Goal: Task Accomplishment & Management: Manage account settings

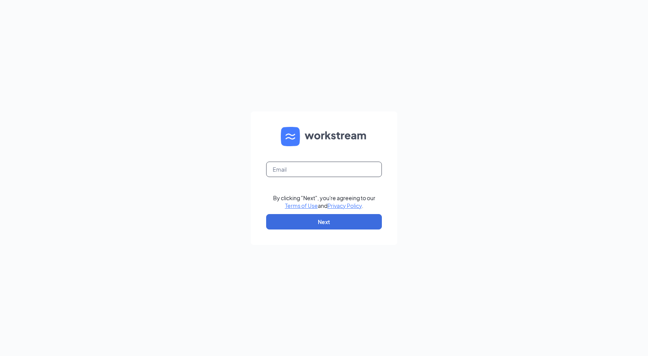
drag, startPoint x: 324, startPoint y: 159, endPoint x: 320, endPoint y: 166, distance: 7.9
click at [323, 161] on form "By clicking "Next", you're agreeing to our Terms of Use and Privacy Policy . Ne…" at bounding box center [324, 179] width 147 height 134
click at [319, 167] on input "text" at bounding box center [324, 169] width 116 height 15
type input "paige.jahnke0522@waxcenter.com"
click at [316, 222] on button "Next" at bounding box center [324, 221] width 116 height 15
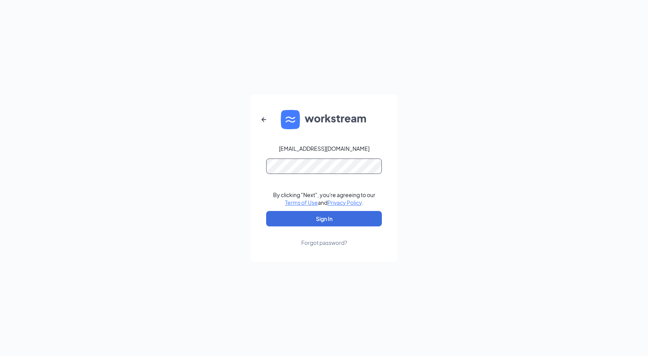
click at [266, 211] on button "Sign In" at bounding box center [324, 218] width 116 height 15
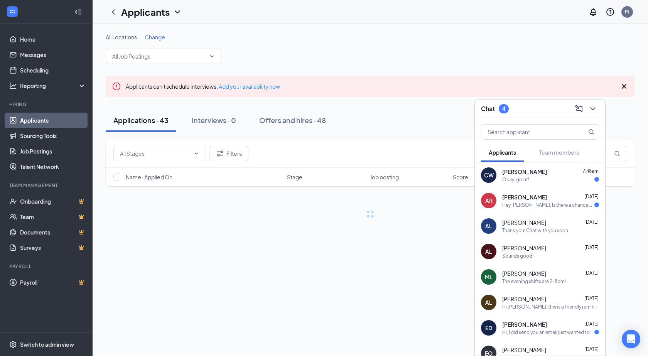
click at [547, 198] on div "[PERSON_NAME] [DATE]" at bounding box center [551, 197] width 97 height 8
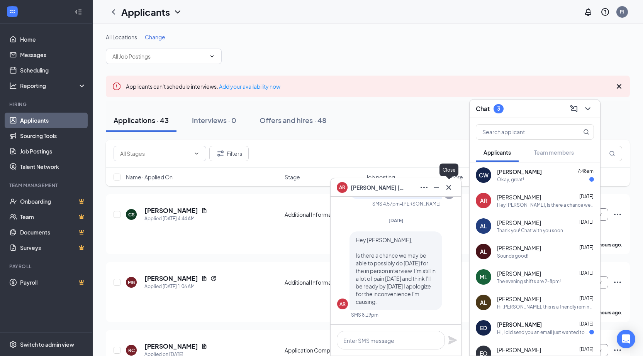
click at [451, 189] on icon "Cross" at bounding box center [448, 187] width 9 height 9
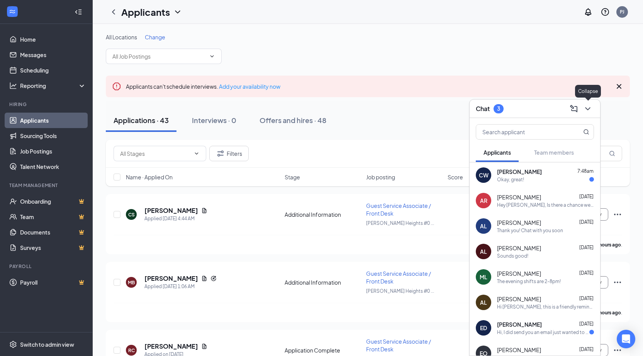
click at [589, 107] on icon "ChevronDown" at bounding box center [587, 108] width 5 height 3
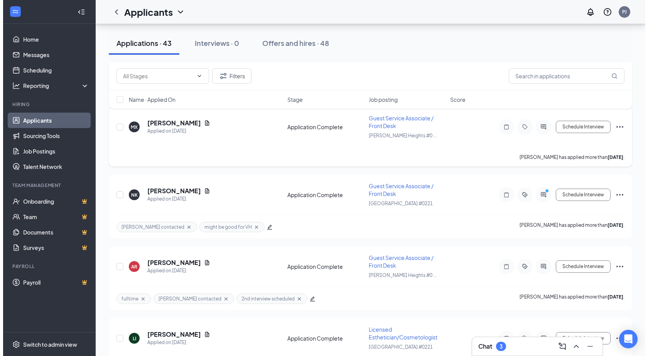
scroll to position [2807, 0]
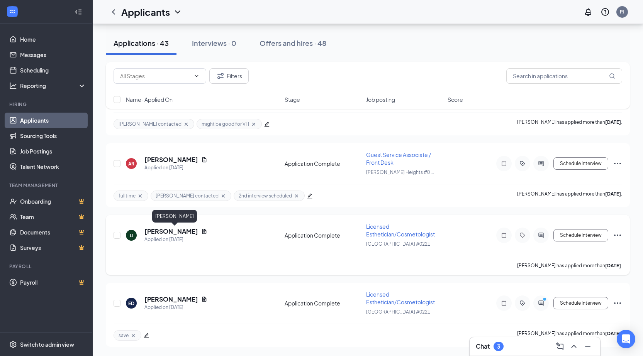
click at [198, 231] on h5 "[PERSON_NAME]" at bounding box center [171, 231] width 54 height 8
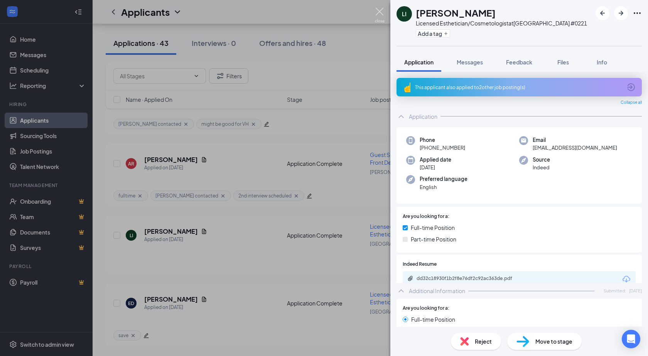
click at [379, 13] on img at bounding box center [380, 15] width 10 height 15
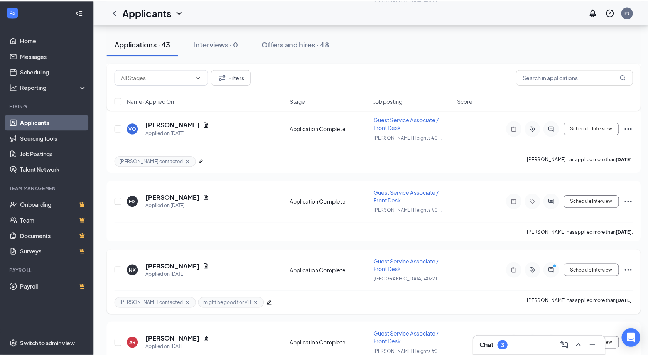
scroll to position [2614, 0]
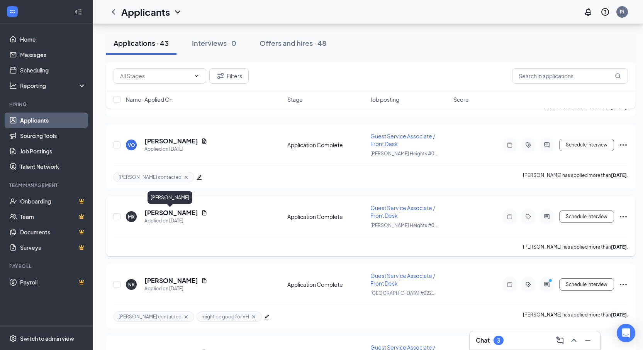
click at [175, 212] on h5 "[PERSON_NAME]" at bounding box center [171, 213] width 54 height 8
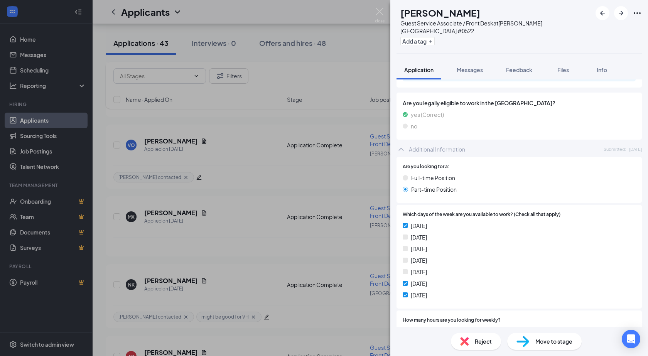
scroll to position [193, 0]
click at [513, 66] on span "Feedback" at bounding box center [519, 69] width 26 height 7
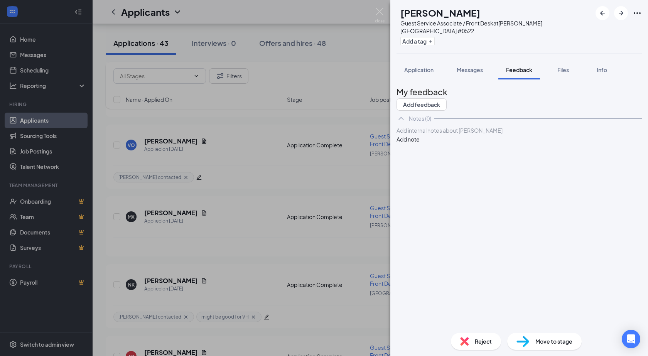
click at [459, 135] on div at bounding box center [519, 131] width 245 height 8
click at [420, 141] on button "Add note" at bounding box center [408, 139] width 23 height 8
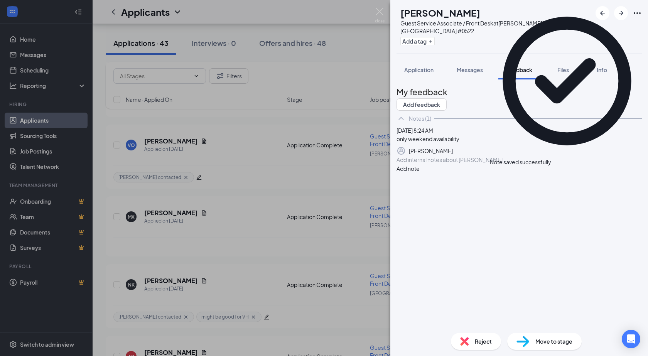
click at [482, 341] on span "Reject" at bounding box center [483, 341] width 17 height 8
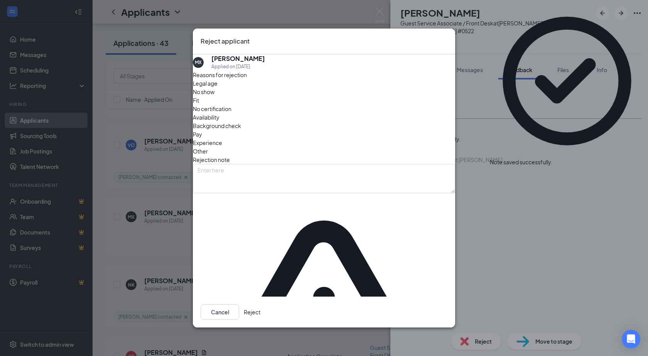
click at [220, 122] on span "Availability" at bounding box center [206, 117] width 27 height 8
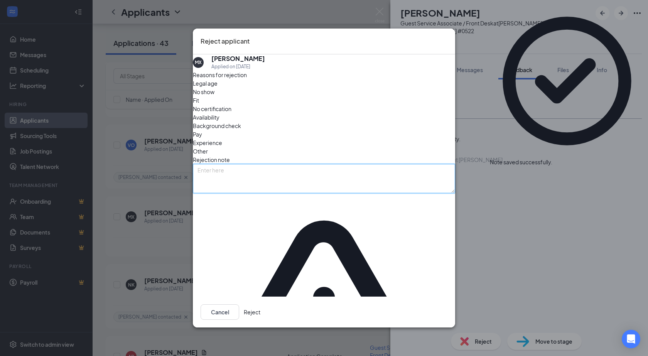
click at [305, 179] on textarea at bounding box center [324, 178] width 262 height 29
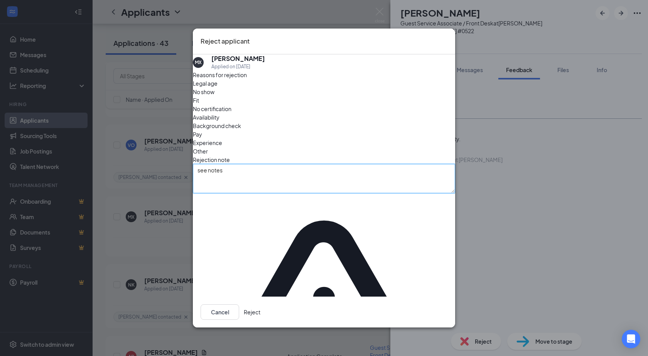
type textarea "see notes"
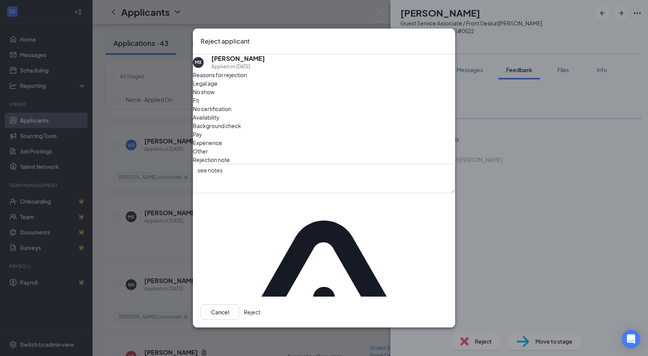
drag, startPoint x: 416, startPoint y: 276, endPoint x: 421, endPoint y: 284, distance: 9.7
click at [420, 297] on div "Cancel Reject" at bounding box center [324, 312] width 262 height 31
click at [261, 305] on button "Reject" at bounding box center [252, 312] width 17 height 15
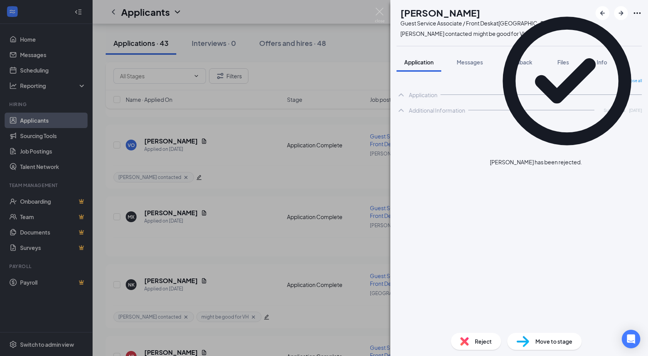
click at [379, 9] on img at bounding box center [380, 15] width 10 height 15
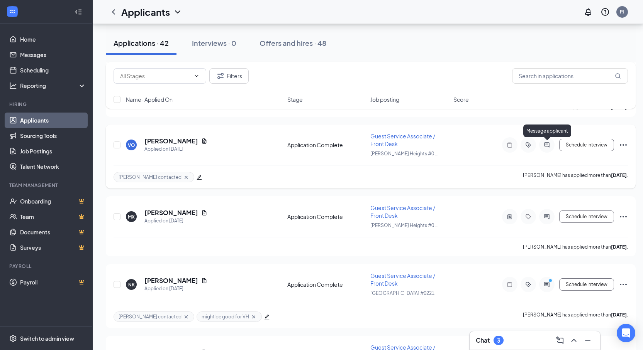
click at [546, 146] on icon "ActiveChat" at bounding box center [546, 145] width 9 height 6
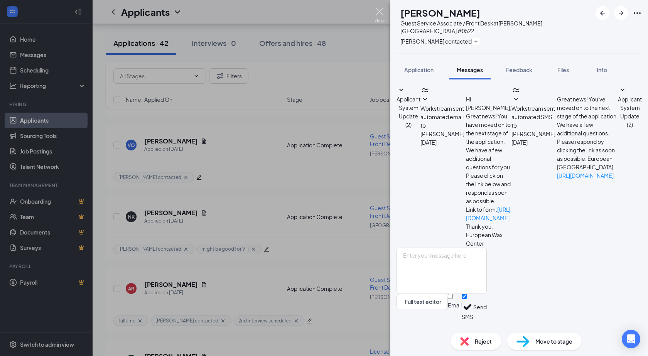
click at [375, 10] on img at bounding box center [380, 15] width 10 height 15
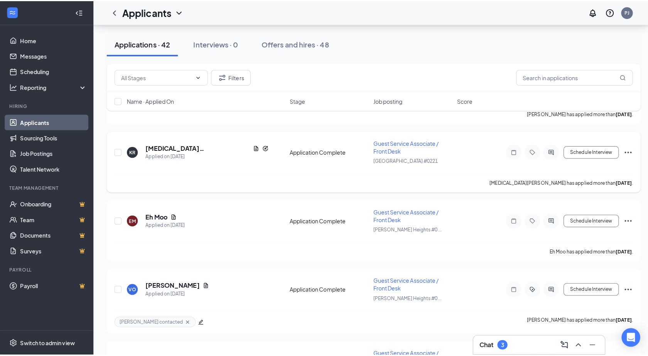
scroll to position [2459, 0]
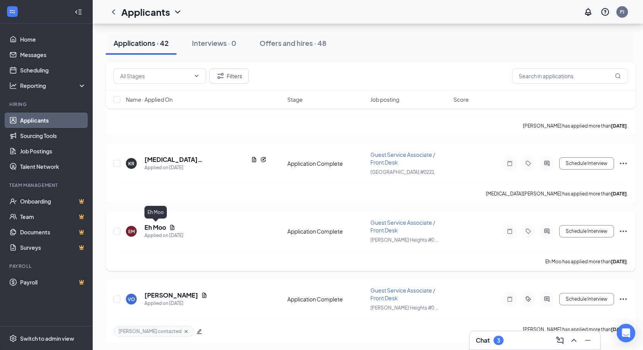
click at [153, 226] on h5 "Eh Moo" at bounding box center [155, 227] width 22 height 8
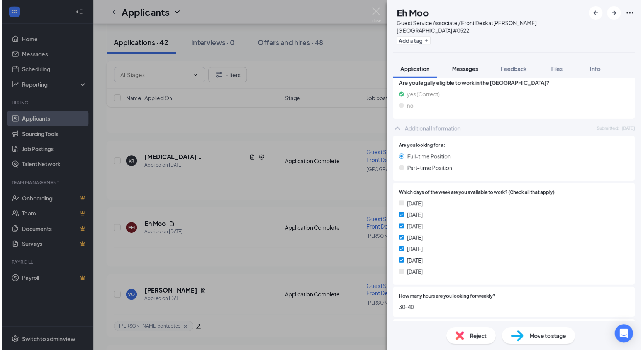
scroll to position [136, 0]
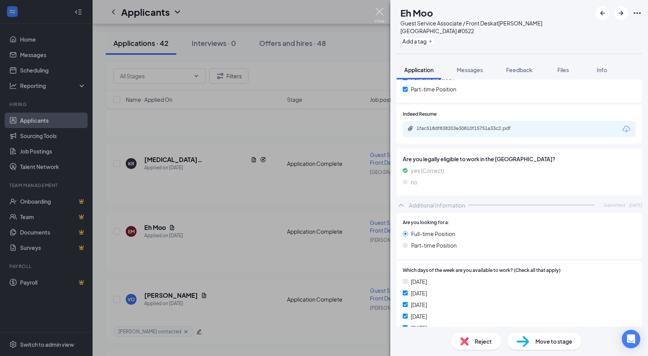
click at [381, 11] on img at bounding box center [380, 15] width 10 height 15
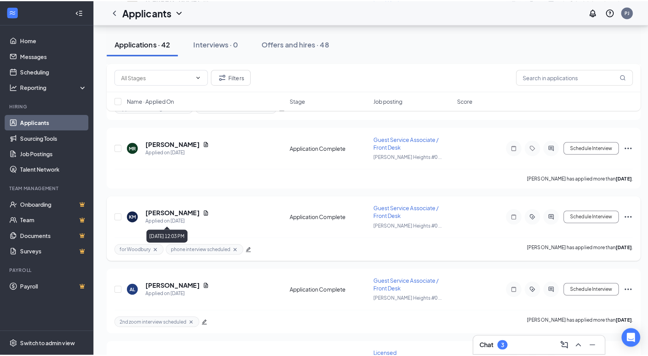
scroll to position [2189, 0]
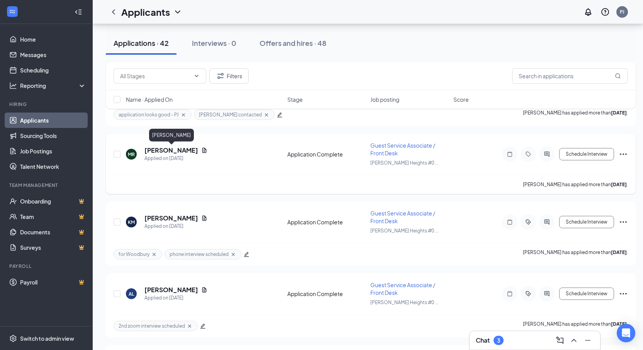
click at [181, 150] on h5 "[PERSON_NAME]" at bounding box center [171, 150] width 54 height 8
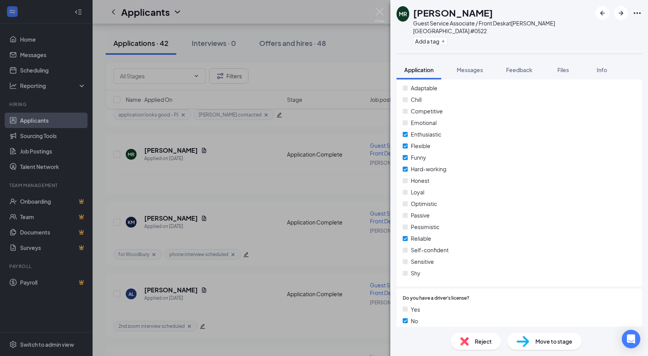
scroll to position [599, 0]
drag, startPoint x: 519, startPoint y: 62, endPoint x: 487, endPoint y: 73, distance: 34.5
click at [520, 66] on span "Feedback" at bounding box center [519, 69] width 26 height 7
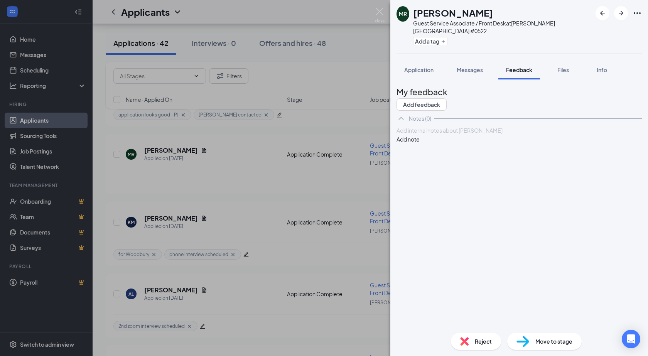
click at [444, 135] on div at bounding box center [519, 131] width 245 height 8
click at [420, 142] on button "Add note" at bounding box center [408, 139] width 23 height 8
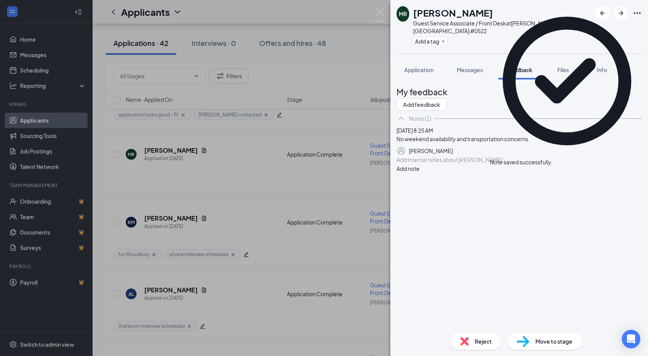
click at [469, 346] on div "Reject" at bounding box center [476, 341] width 50 height 17
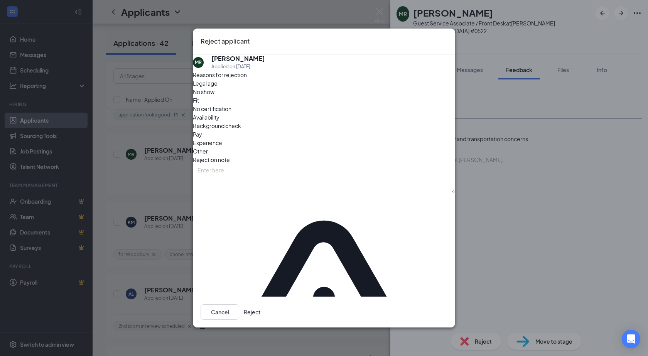
drag, startPoint x: 352, startPoint y: 147, endPoint x: 337, endPoint y: 149, distance: 15.5
click at [352, 147] on div "Other" at bounding box center [324, 151] width 262 height 8
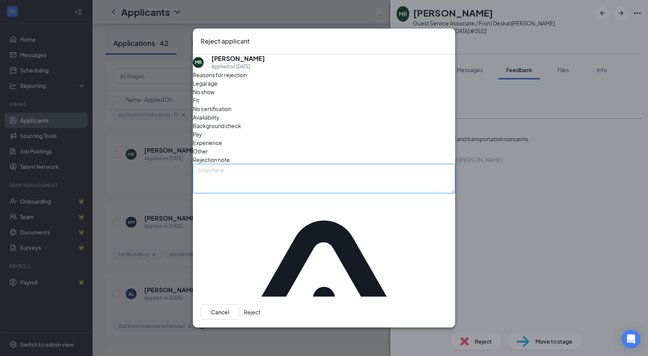
click at [301, 184] on textarea at bounding box center [324, 178] width 262 height 29
type textarea "see notes"
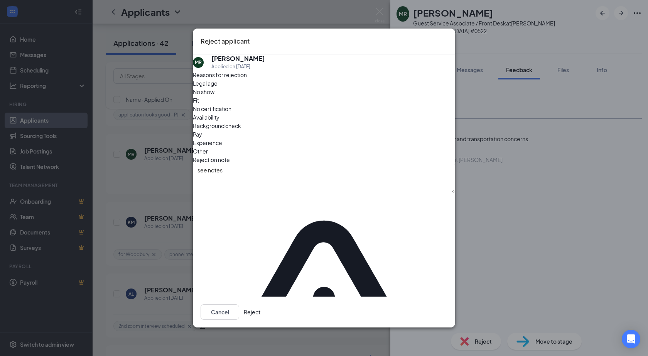
click at [261, 305] on button "Reject" at bounding box center [252, 312] width 17 height 15
click at [379, 10] on img at bounding box center [380, 15] width 10 height 15
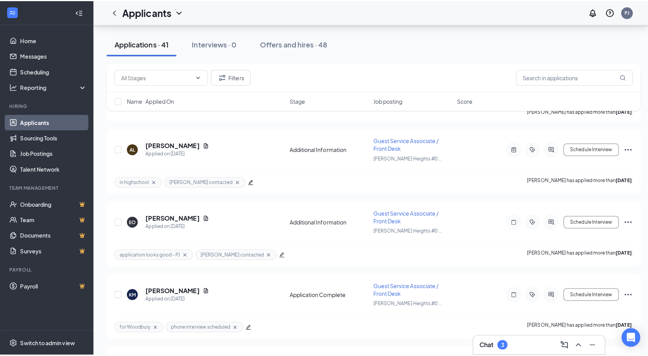
scroll to position [2035, 0]
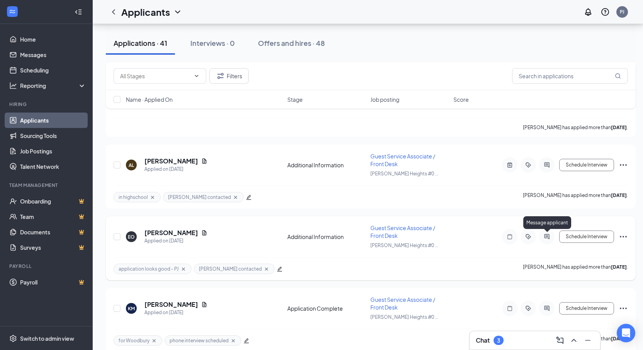
click at [549, 235] on icon "ActiveChat" at bounding box center [546, 237] width 9 height 6
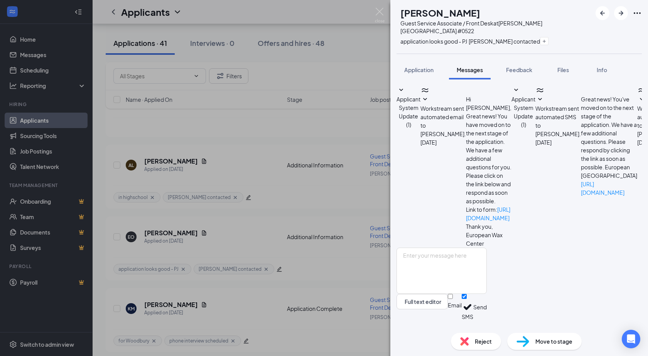
scroll to position [147, 0]
click at [527, 60] on button "Feedback" at bounding box center [520, 69] width 42 height 19
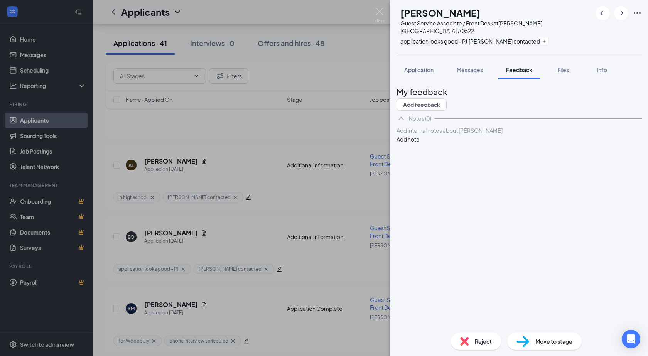
click at [435, 135] on div at bounding box center [519, 131] width 245 height 8
drag, startPoint x: 541, startPoint y: 147, endPoint x: 390, endPoint y: 157, distance: 151.7
click at [390, 157] on div "EO [PERSON_NAME] Guest Service Associate / Front Desk at [PERSON_NAME][GEOGRAPH…" at bounding box center [324, 178] width 648 height 356
copy span "never replied to initial text for interview."
click at [537, 135] on div "never replied to initial text for interview." at bounding box center [519, 131] width 245 height 8
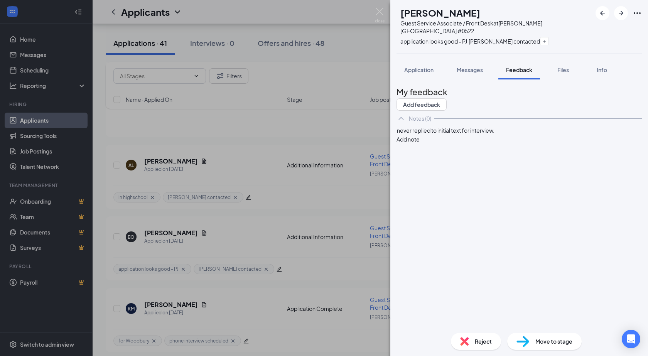
click at [420, 144] on button "Add note" at bounding box center [408, 139] width 23 height 8
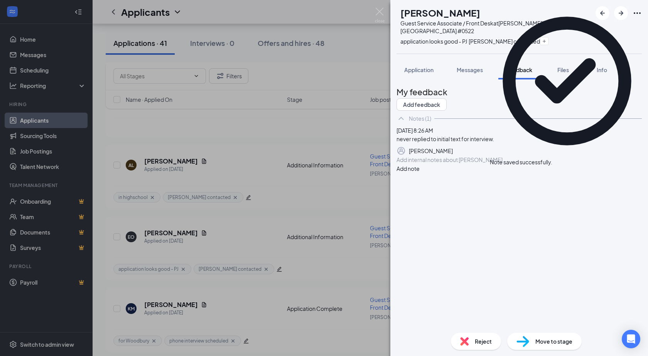
click at [474, 342] on div "Reject" at bounding box center [476, 341] width 50 height 17
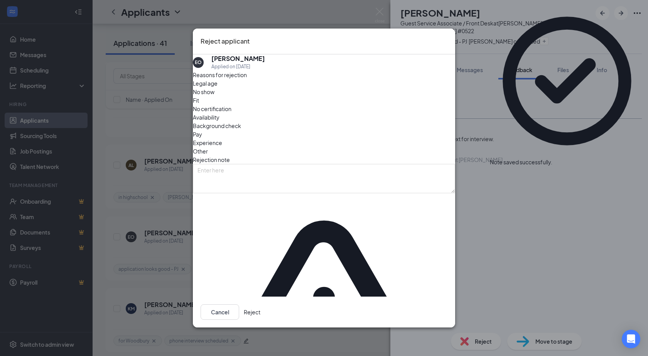
click at [208, 147] on span "Other" at bounding box center [200, 151] width 15 height 8
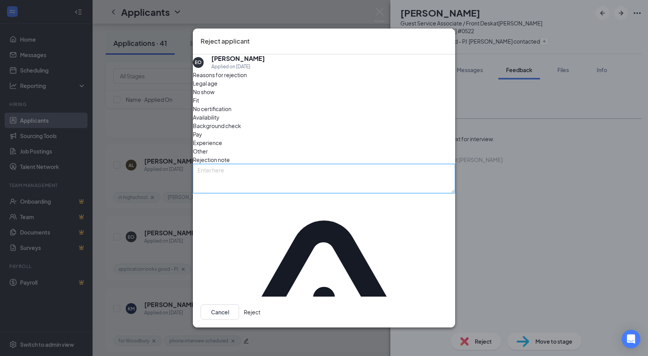
click at [271, 193] on textarea at bounding box center [324, 178] width 262 height 29
type textarea "see notes"
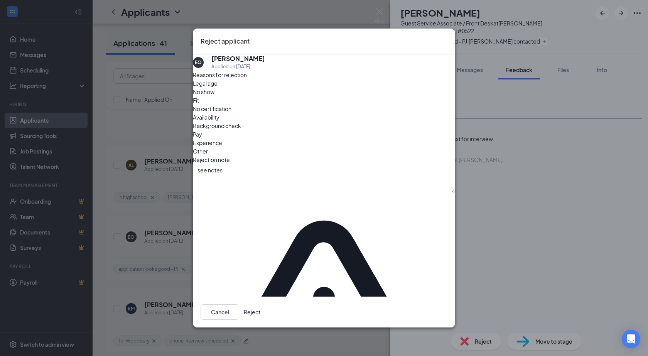
click at [261, 305] on button "Reject" at bounding box center [252, 312] width 17 height 15
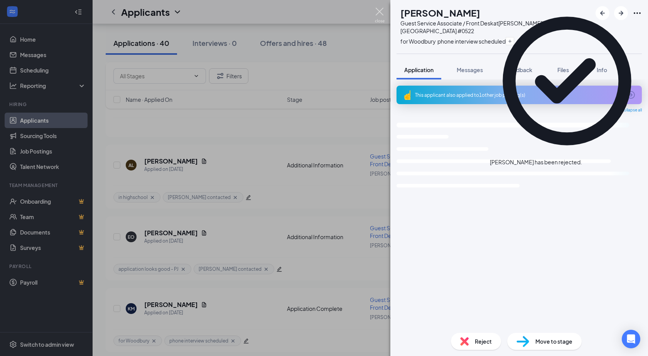
click at [381, 12] on img at bounding box center [380, 15] width 10 height 15
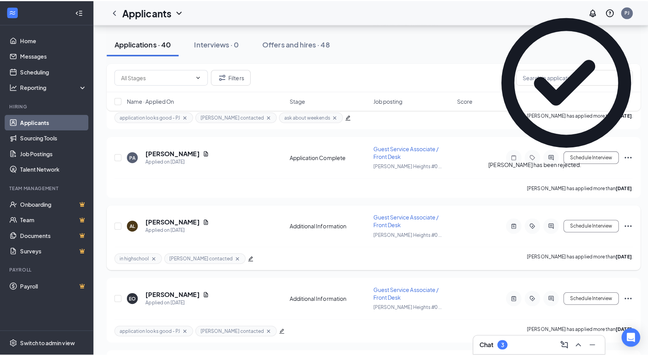
scroll to position [1958, 0]
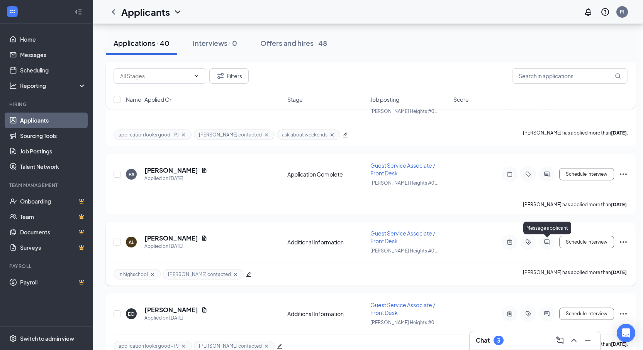
click at [546, 244] on icon "ActiveChat" at bounding box center [546, 242] width 5 height 5
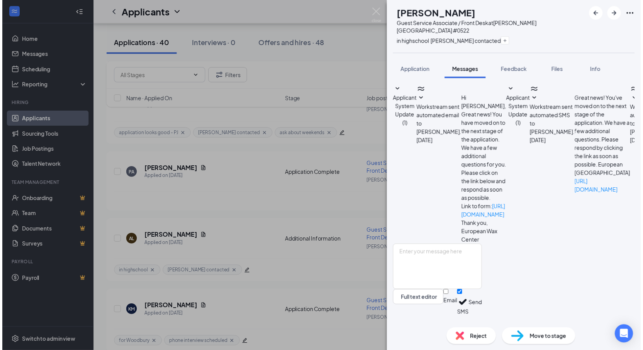
scroll to position [185, 0]
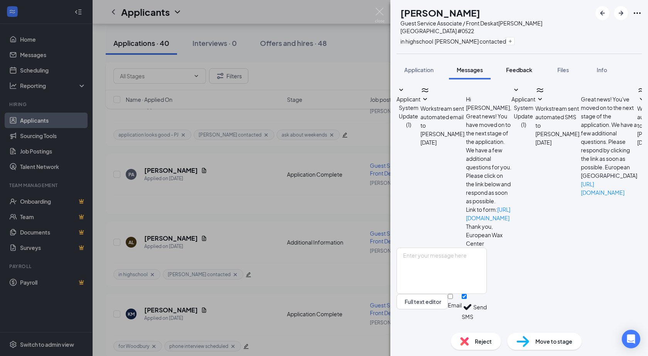
click at [528, 60] on button "Feedback" at bounding box center [520, 69] width 42 height 19
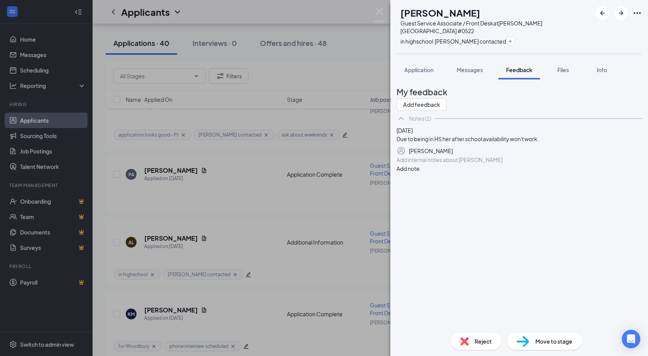
click at [459, 164] on div at bounding box center [519, 160] width 245 height 8
click at [420, 173] on button "Add note" at bounding box center [408, 168] width 23 height 8
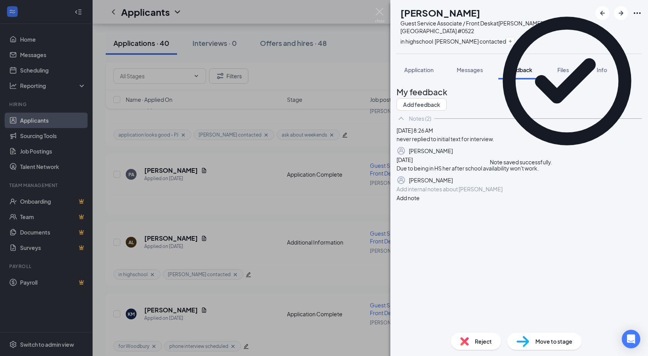
click at [466, 341] on img at bounding box center [464, 341] width 8 height 8
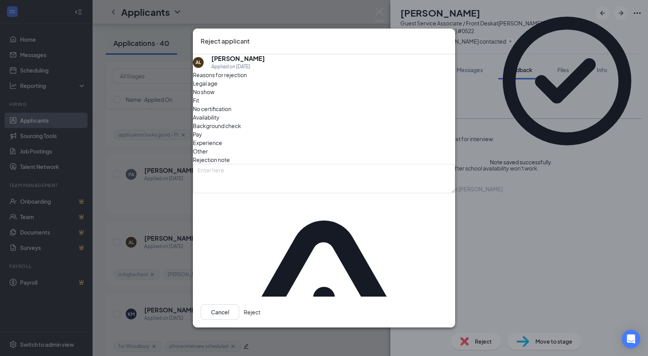
drag, startPoint x: 349, startPoint y: 147, endPoint x: 307, endPoint y: 203, distance: 70.3
click at [347, 152] on div "Other" at bounding box center [324, 151] width 262 height 8
click at [306, 205] on div "Reasons for rejection Legal age No show Fit No certification Availability Backg…" at bounding box center [324, 285] width 262 height 429
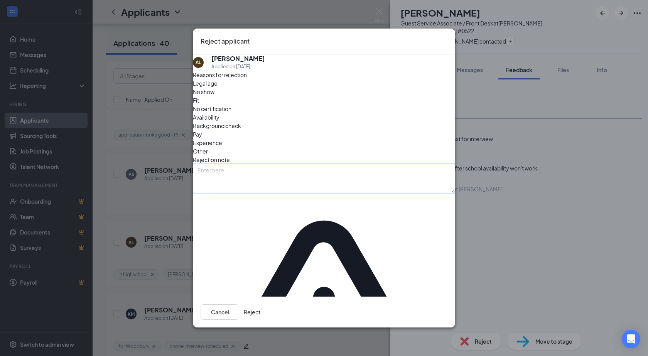
click at [302, 192] on textarea at bounding box center [324, 178] width 262 height 29
type textarea "see notes"
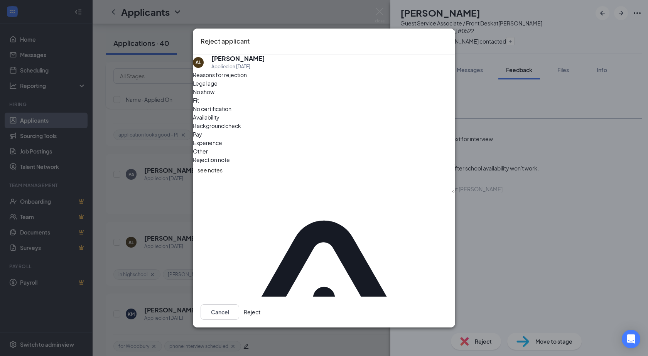
click at [261, 305] on button "Reject" at bounding box center [252, 312] width 17 height 15
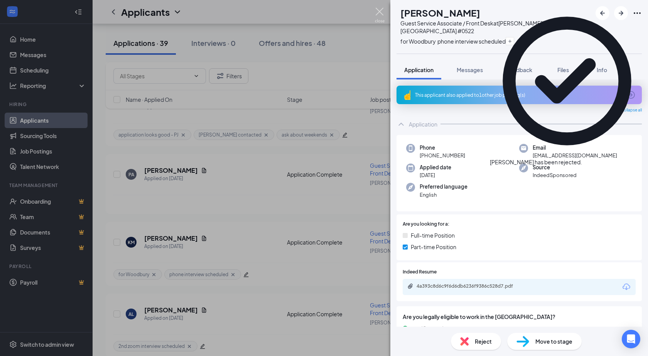
click at [378, 13] on img at bounding box center [380, 15] width 10 height 15
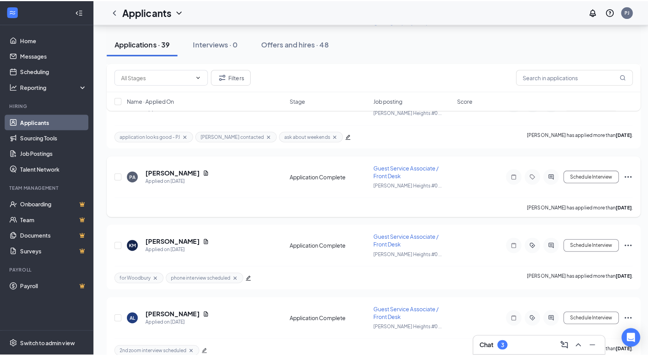
scroll to position [1880, 0]
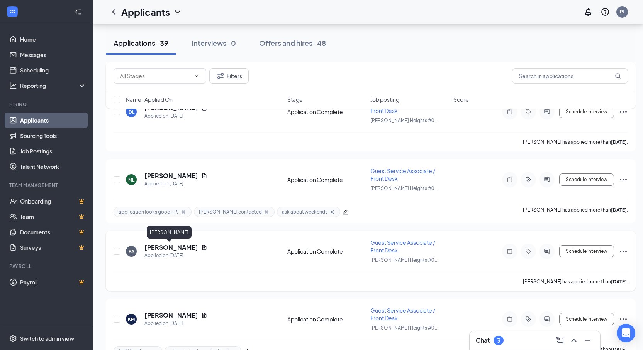
click at [175, 247] on h5 "[PERSON_NAME]" at bounding box center [171, 248] width 54 height 8
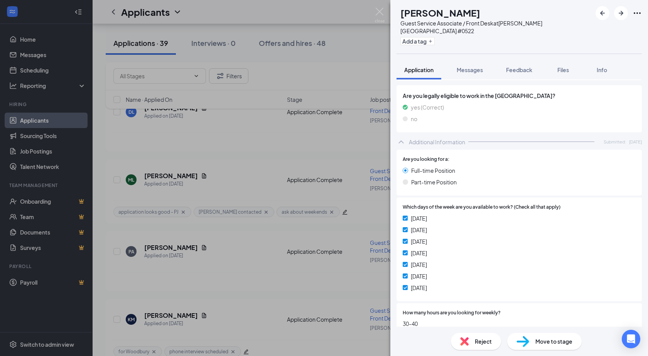
scroll to position [98, 0]
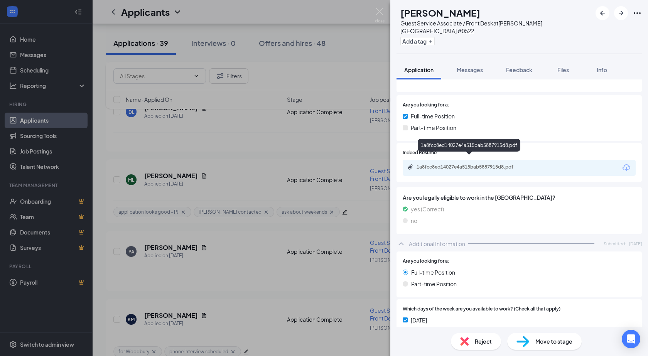
click at [441, 164] on div "1a8fcc8ed14027e4a515bab5887915d8.pdf" at bounding box center [471, 167] width 108 height 6
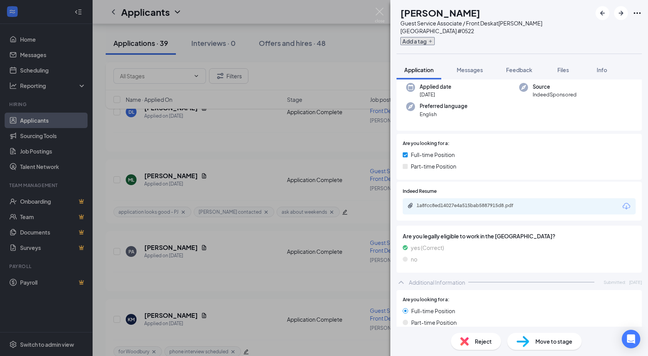
click at [435, 37] on button "Add a tag" at bounding box center [418, 41] width 34 height 8
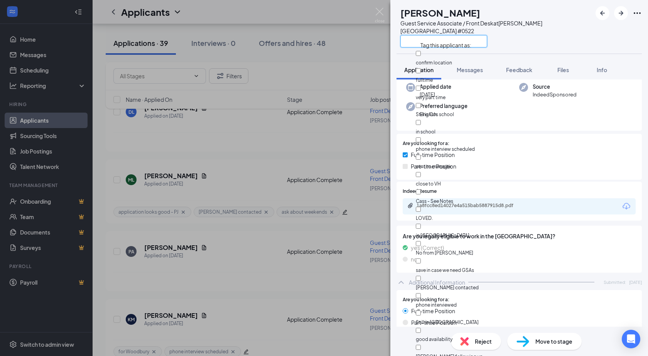
click at [438, 36] on input "text" at bounding box center [444, 41] width 87 height 12
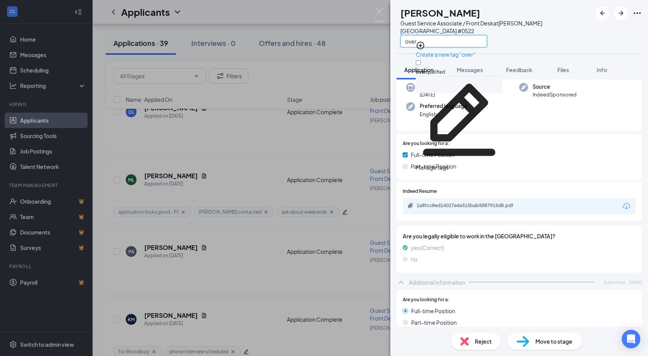
type input "over"
click at [421, 61] on input "over qualified" at bounding box center [418, 62] width 5 height 5
checkbox input "true"
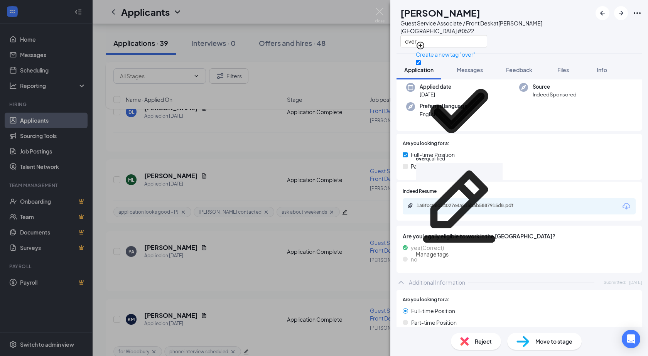
click at [528, 37] on div "over" at bounding box center [496, 41] width 191 height 13
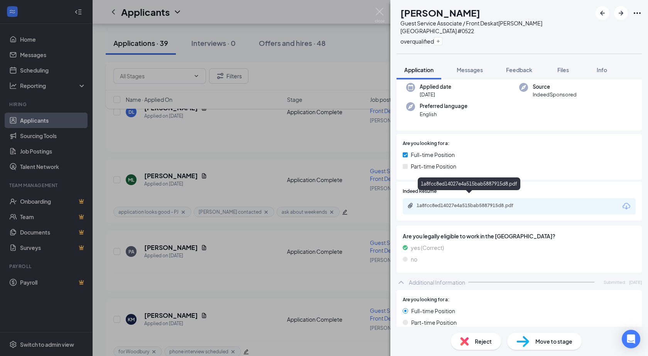
click at [464, 203] on div "1a8fcc8ed14027e4a515bab5887915d8.pdf" at bounding box center [471, 206] width 108 height 6
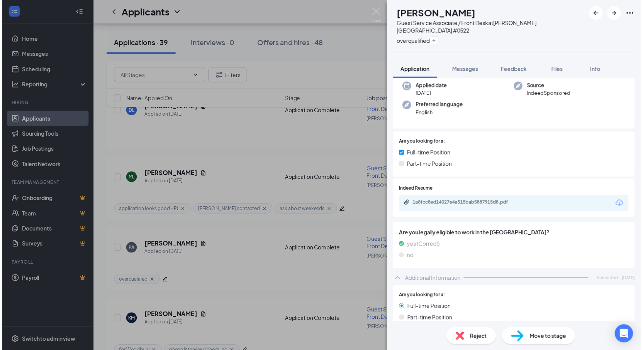
scroll to position [20, 0]
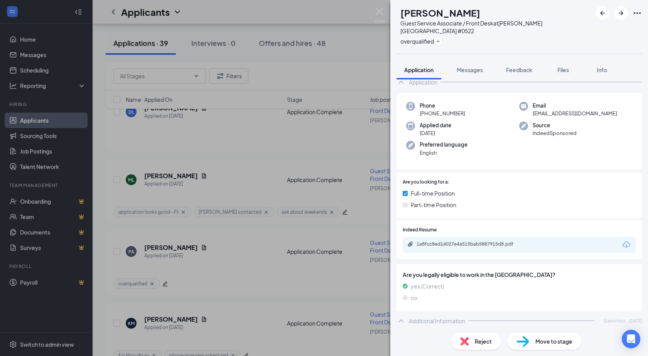
click at [432, 204] on div "Full-time Position Part-time Position" at bounding box center [519, 200] width 233 height 23
click at [437, 237] on div "1a8fcc8ed14027e4a515bab5887915d8.pdf" at bounding box center [519, 245] width 233 height 16
click at [438, 241] on div "1a8fcc8ed14027e4a515bab5887915d8.pdf" at bounding box center [471, 244] width 108 height 6
click at [371, 10] on div "PA [PERSON_NAME] Guest Service Associate / Front Desk at [PERSON_NAME][GEOGRAPH…" at bounding box center [324, 178] width 648 height 356
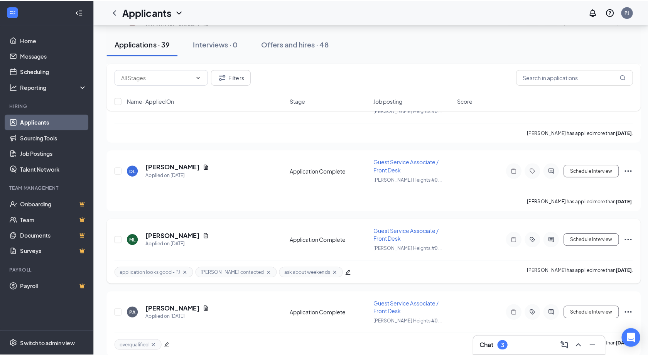
scroll to position [1803, 0]
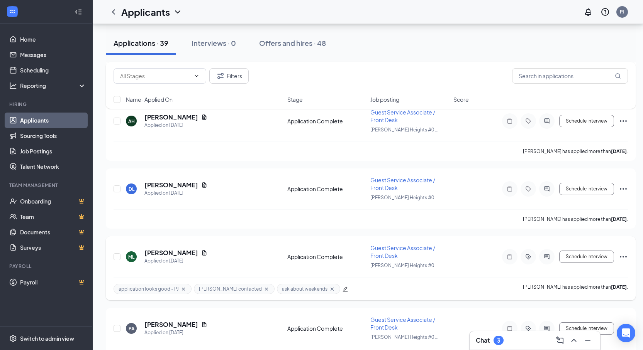
click at [545, 257] on icon "ActiveChat" at bounding box center [546, 256] width 5 height 5
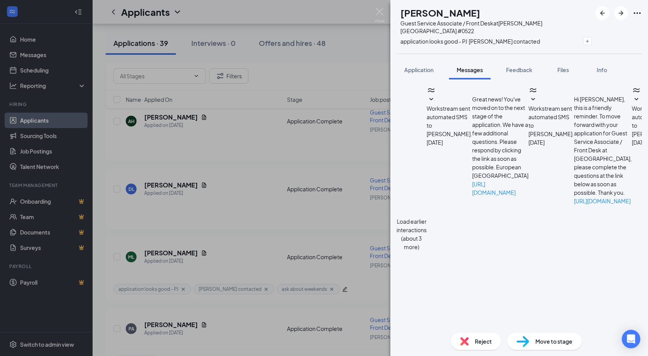
scroll to position [371, 0]
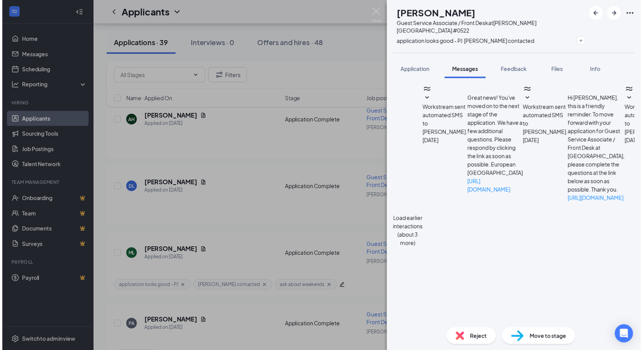
scroll to position [371, 0]
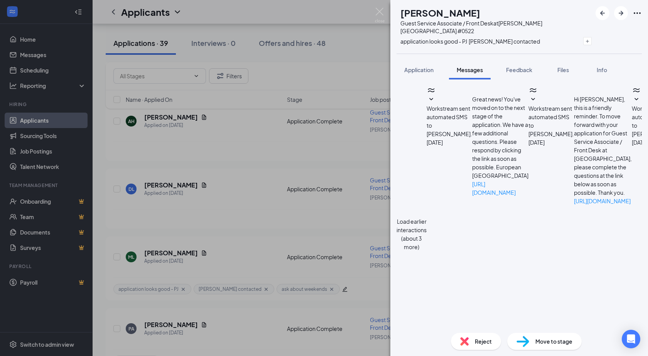
drag, startPoint x: 521, startPoint y: 57, endPoint x: 467, endPoint y: 198, distance: 151.4
click at [521, 60] on button "Feedback" at bounding box center [520, 69] width 42 height 19
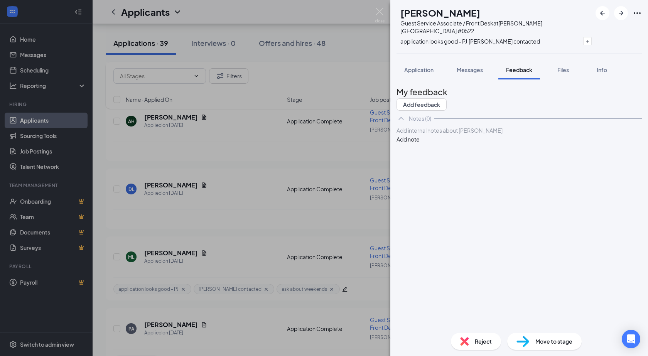
click at [453, 135] on div at bounding box center [519, 131] width 245 height 8
click at [420, 143] on button "Add note" at bounding box center [408, 147] width 23 height 8
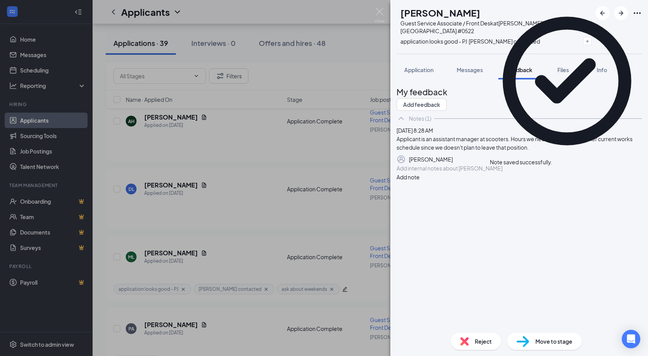
click at [477, 346] on div "Reject" at bounding box center [476, 341] width 50 height 17
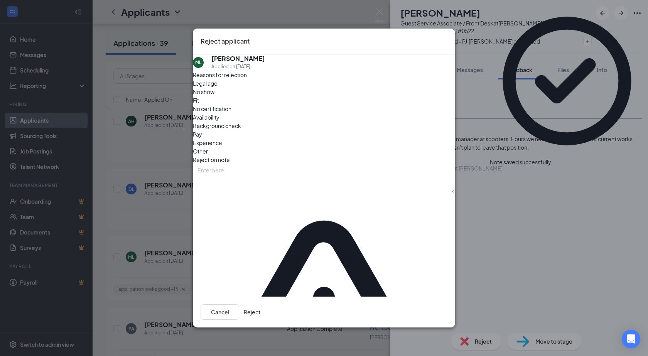
drag, startPoint x: 372, startPoint y: 129, endPoint x: 354, endPoint y: 145, distance: 23.8
click at [220, 122] on span "Availability" at bounding box center [206, 117] width 27 height 8
click at [354, 147] on div "Other" at bounding box center [324, 151] width 262 height 8
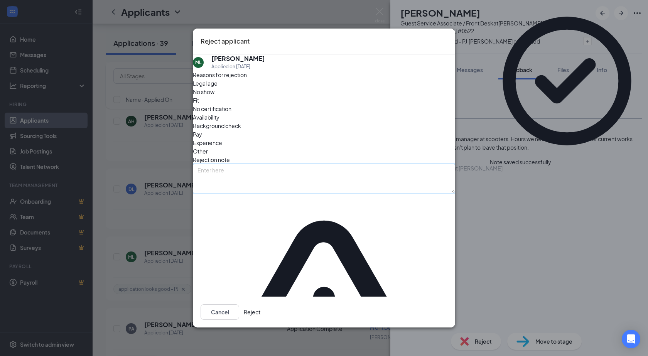
click at [317, 176] on textarea at bounding box center [324, 178] width 262 height 29
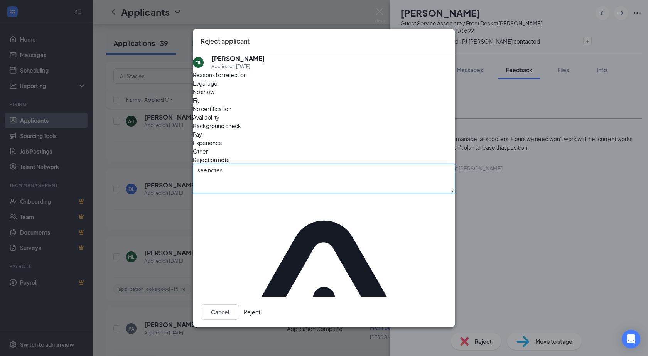
type textarea "see notes"
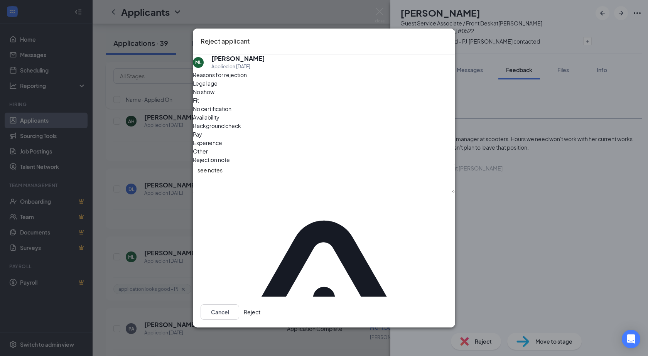
click at [261, 305] on button "Reject" at bounding box center [252, 312] width 17 height 15
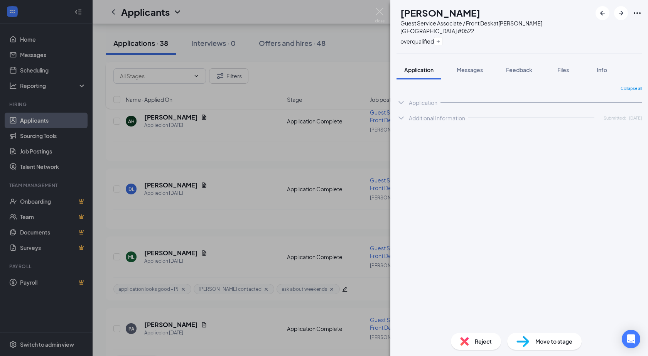
click at [378, 14] on img at bounding box center [380, 15] width 10 height 15
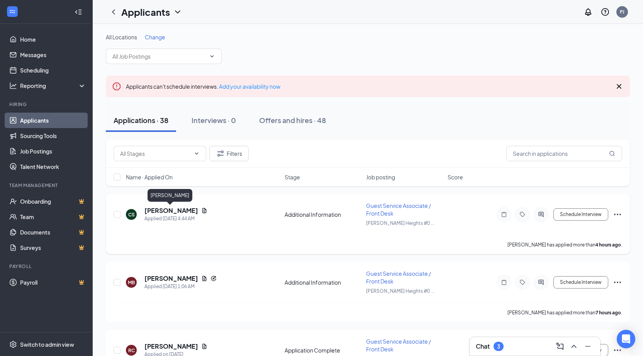
click at [168, 208] on h5 "[PERSON_NAME]" at bounding box center [171, 210] width 54 height 8
